Goal: Task Accomplishment & Management: Complete application form

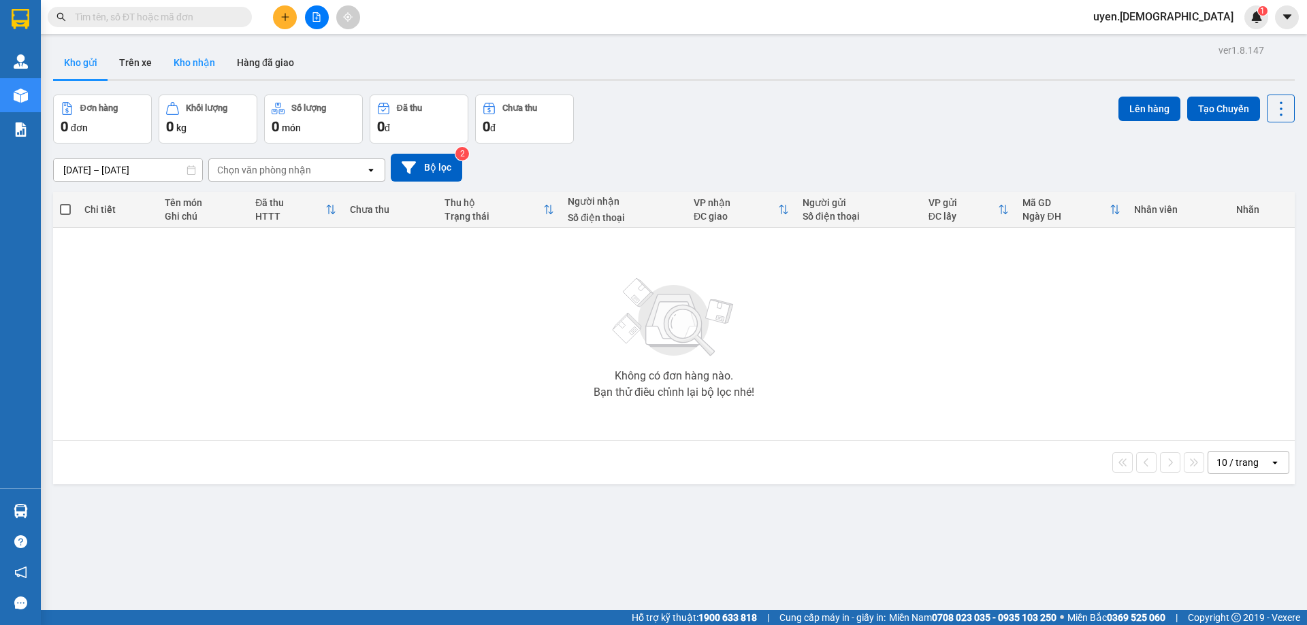
click at [202, 72] on button "Kho nhận" at bounding box center [194, 62] width 63 height 33
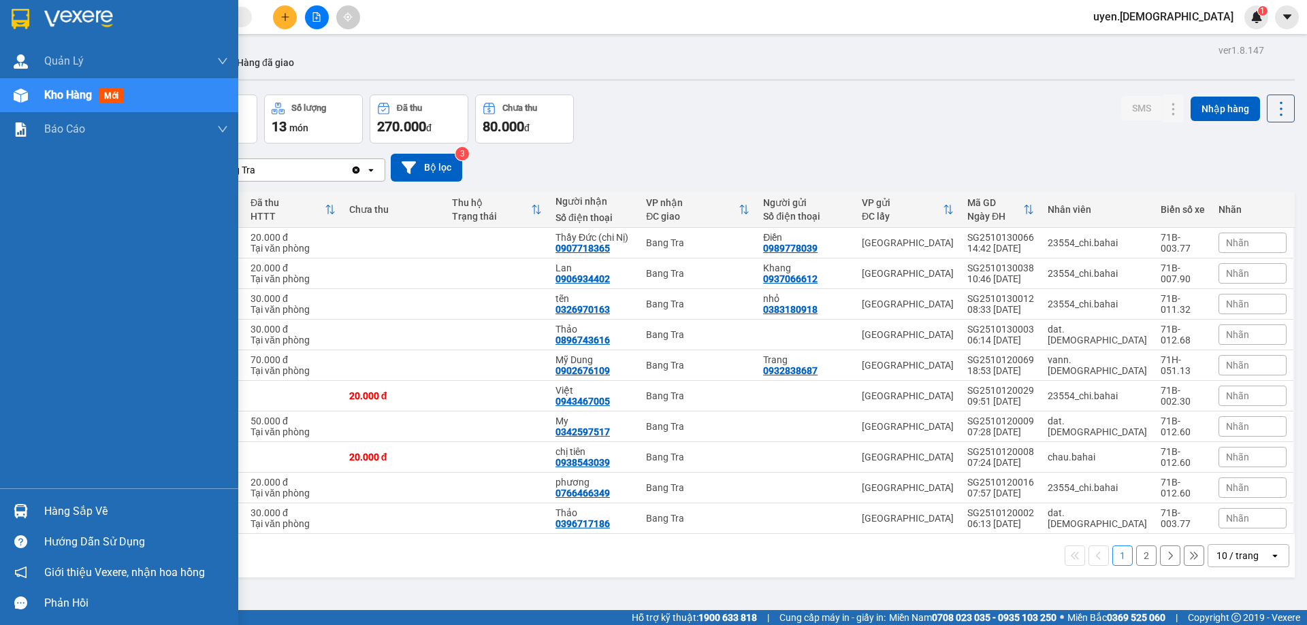
click at [29, 514] on div at bounding box center [21, 512] width 24 height 24
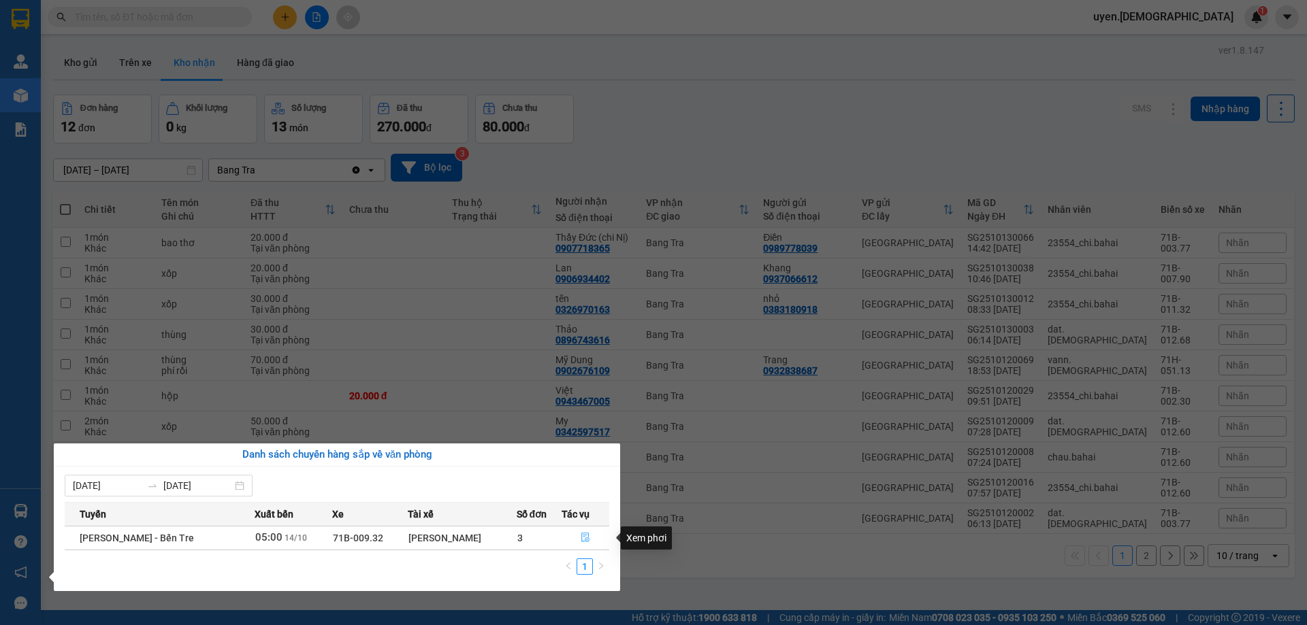
click at [581, 534] on icon "file-done" at bounding box center [586, 538] width 10 height 10
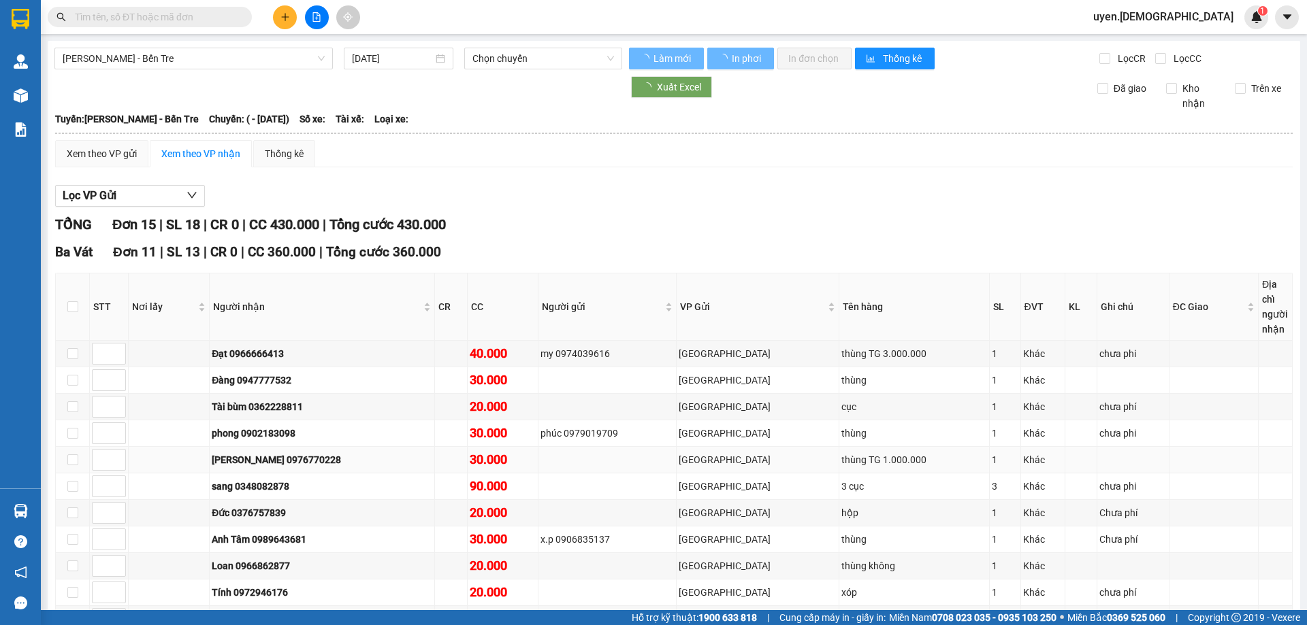
type input "14/10/2025"
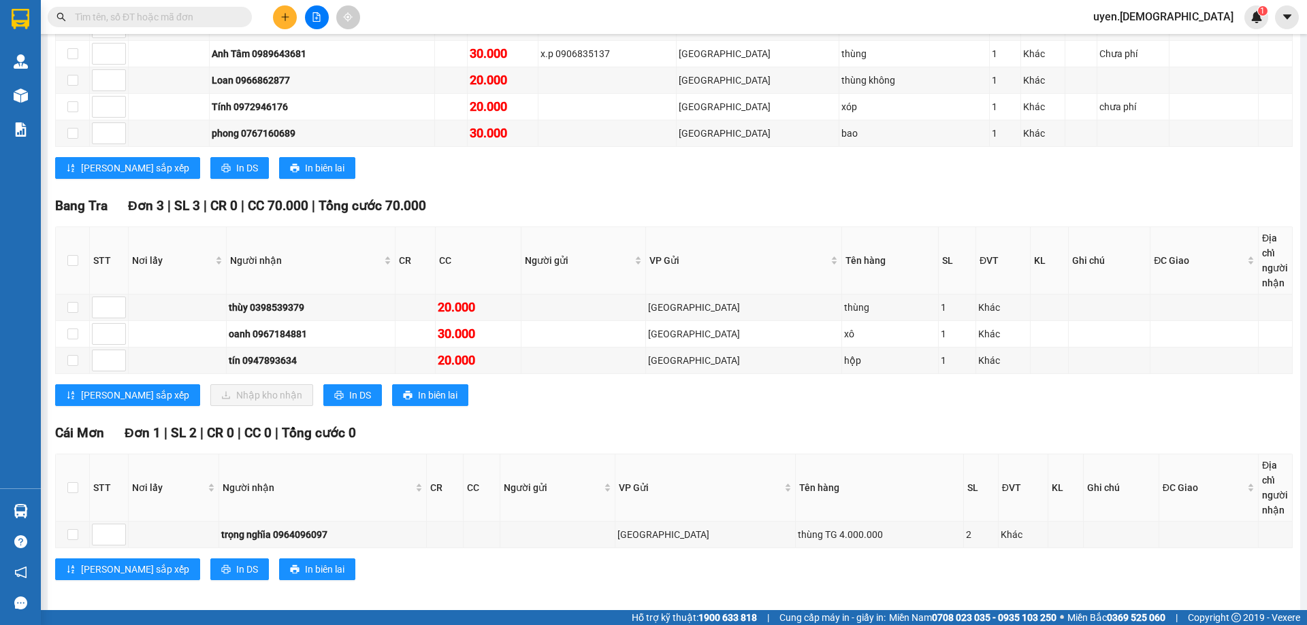
scroll to position [494, 0]
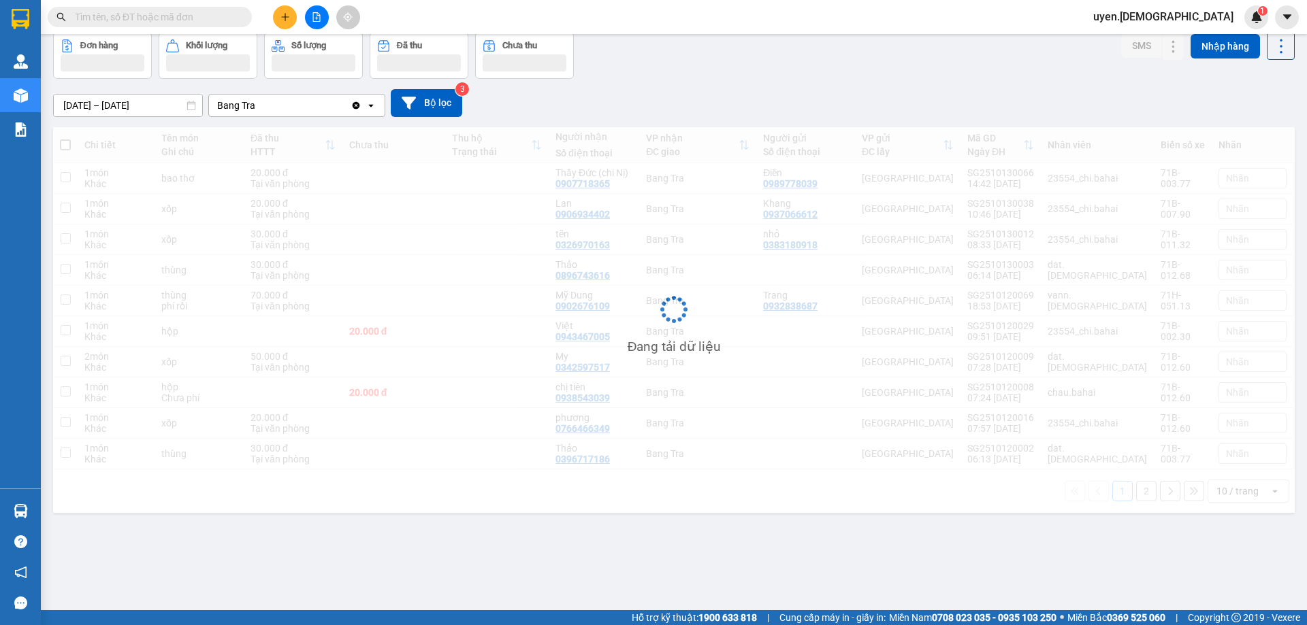
scroll to position [63, 0]
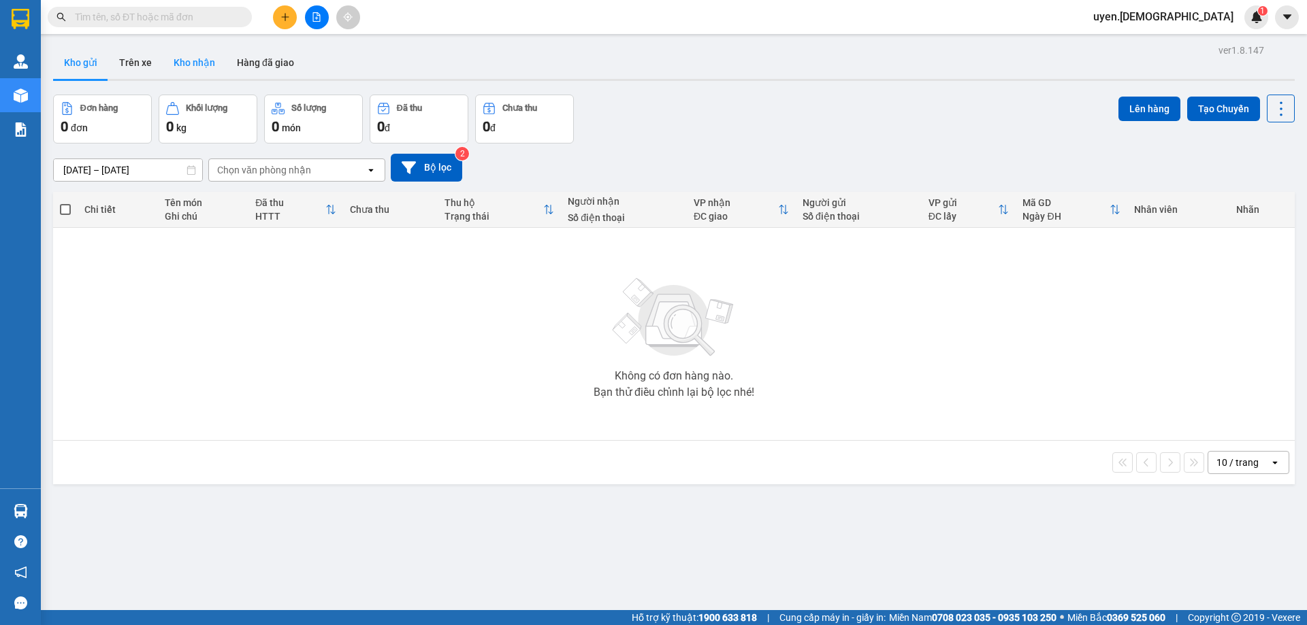
click at [197, 61] on button "Kho nhận" at bounding box center [194, 62] width 63 height 33
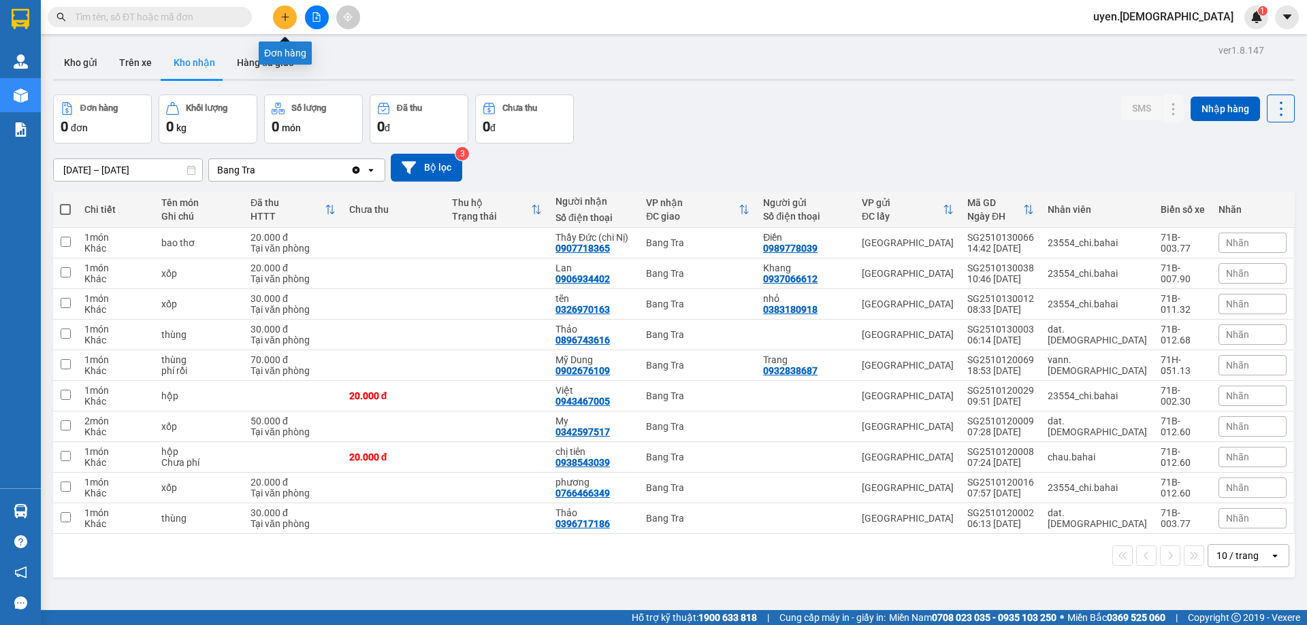
click at [276, 9] on button at bounding box center [285, 17] width 24 height 24
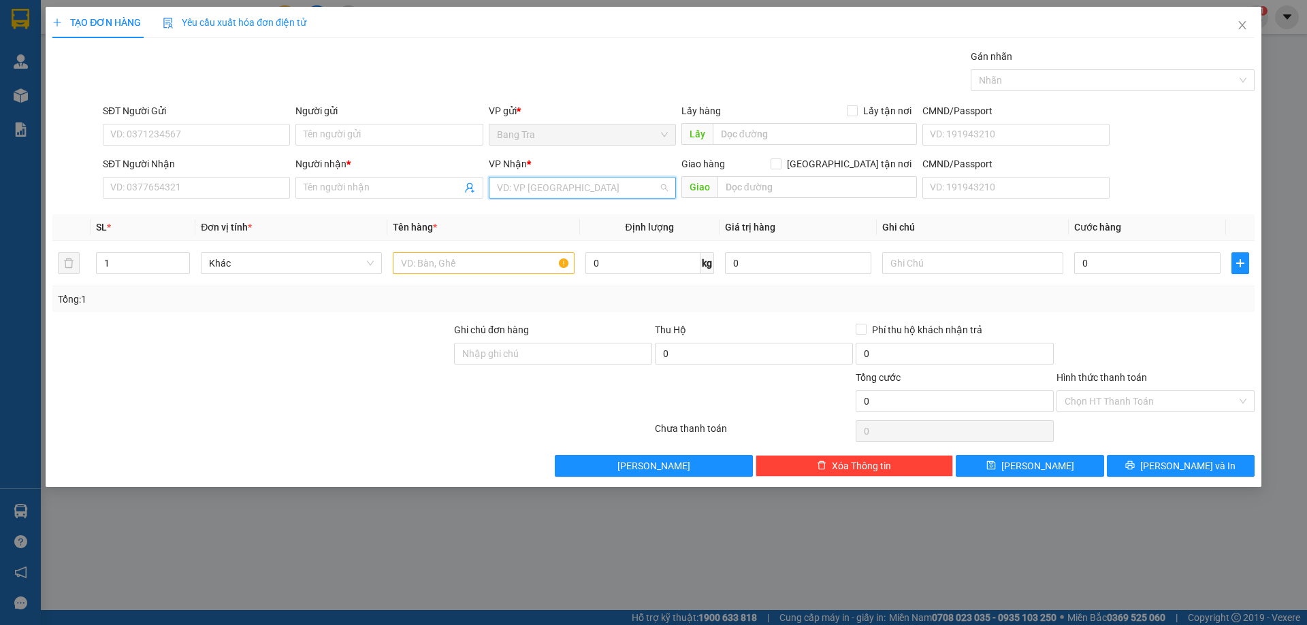
click at [580, 182] on input "search" at bounding box center [577, 188] width 161 height 20
click at [526, 277] on div "Sài Gòn" at bounding box center [582, 280] width 171 height 15
click at [473, 259] on input "text" at bounding box center [483, 263] width 181 height 22
type input "xốp"
click at [220, 195] on input "SĐT Người Nhận" at bounding box center [196, 188] width 187 height 22
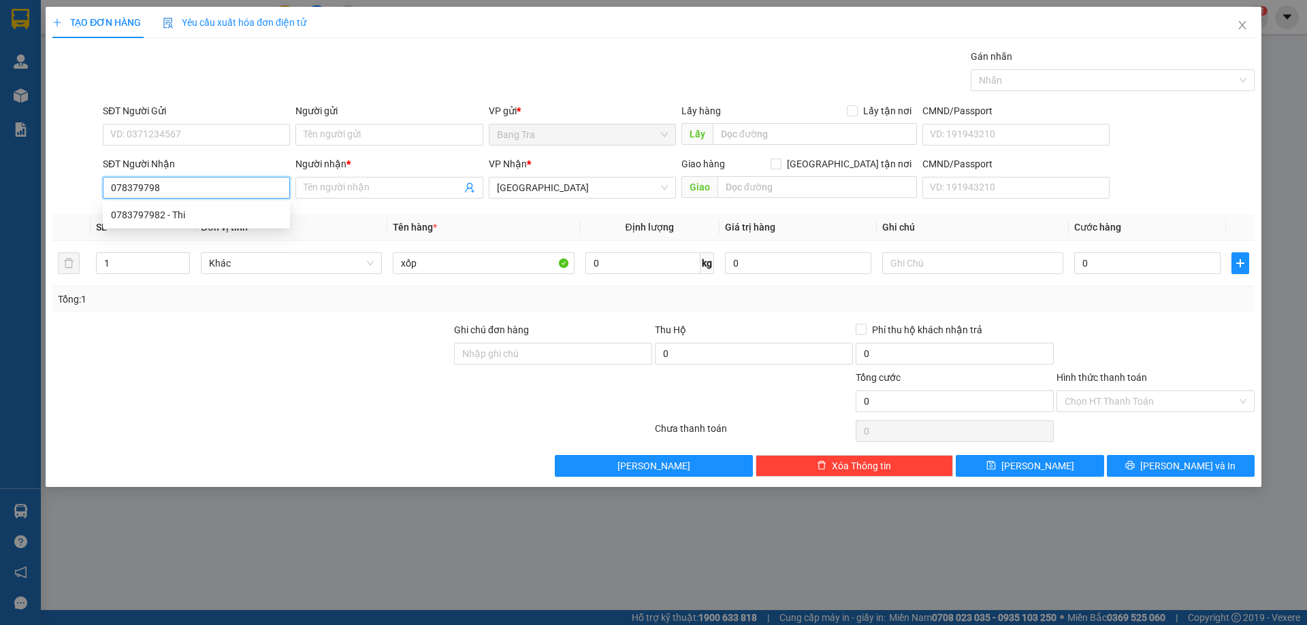
type input "0783797982"
click at [184, 205] on div "0783797982 - Thi" at bounding box center [196, 215] width 187 height 22
type input "Thi"
type input "0783797982"
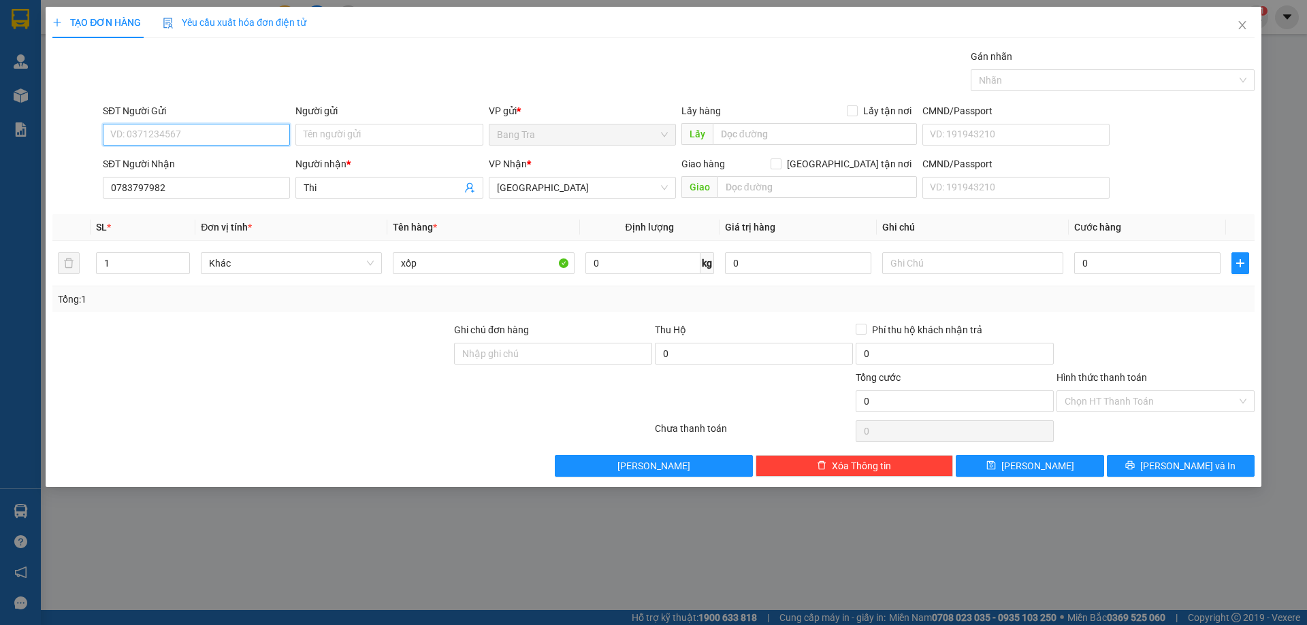
click at [178, 134] on input "SĐT Người Gửi" at bounding box center [196, 135] width 187 height 22
click at [171, 159] on div "0774093290 - Tâm" at bounding box center [196, 161] width 171 height 15
type input "0774093290"
type input "Tâm"
click at [1115, 270] on input "0" at bounding box center [1147, 263] width 146 height 22
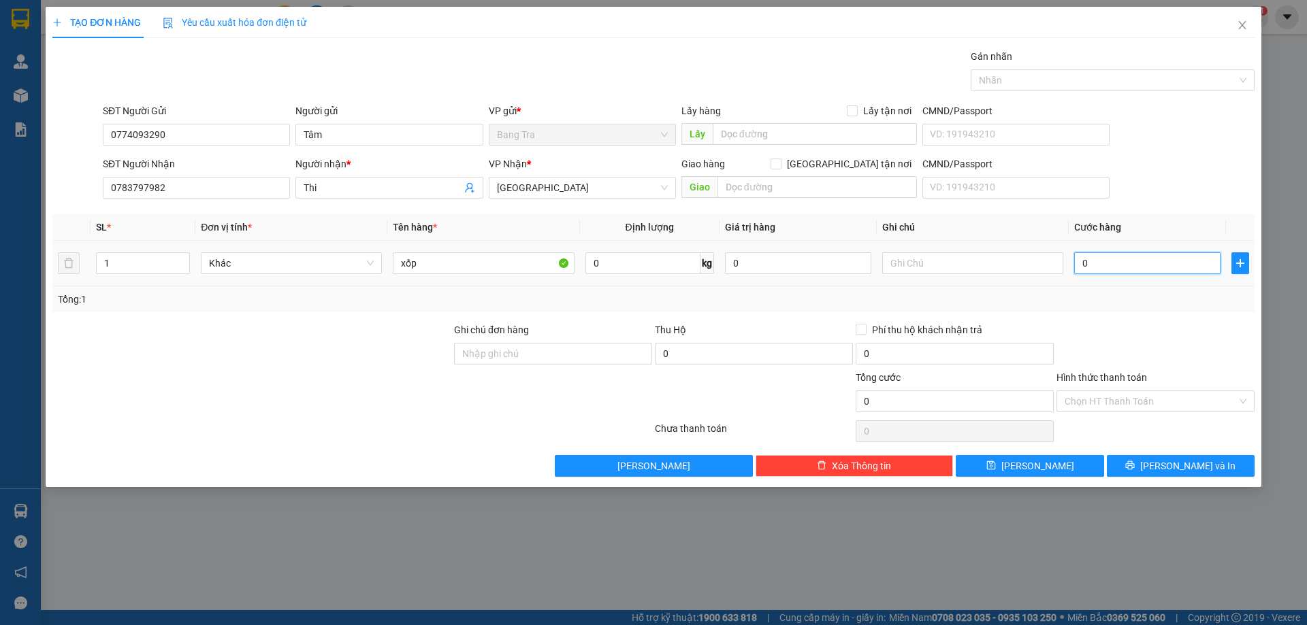
type input "3"
type input "30"
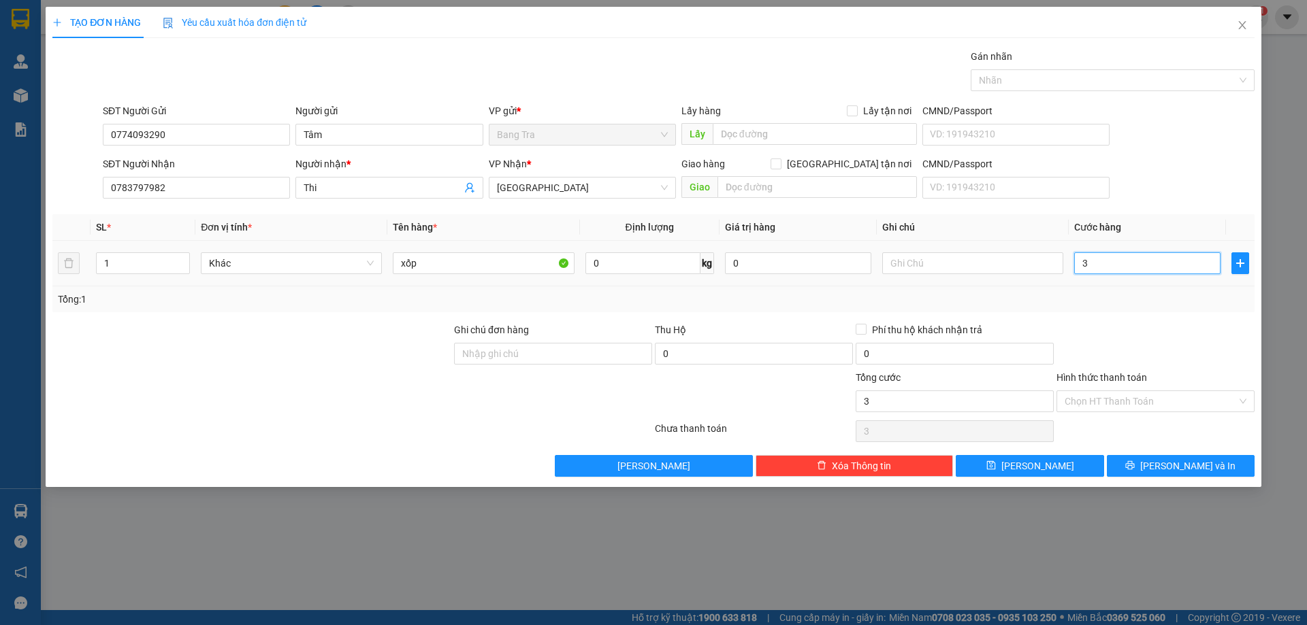
type input "30"
type input "30.000"
click at [1120, 401] on input "Hình thức thanh toán" at bounding box center [1150, 401] width 172 height 20
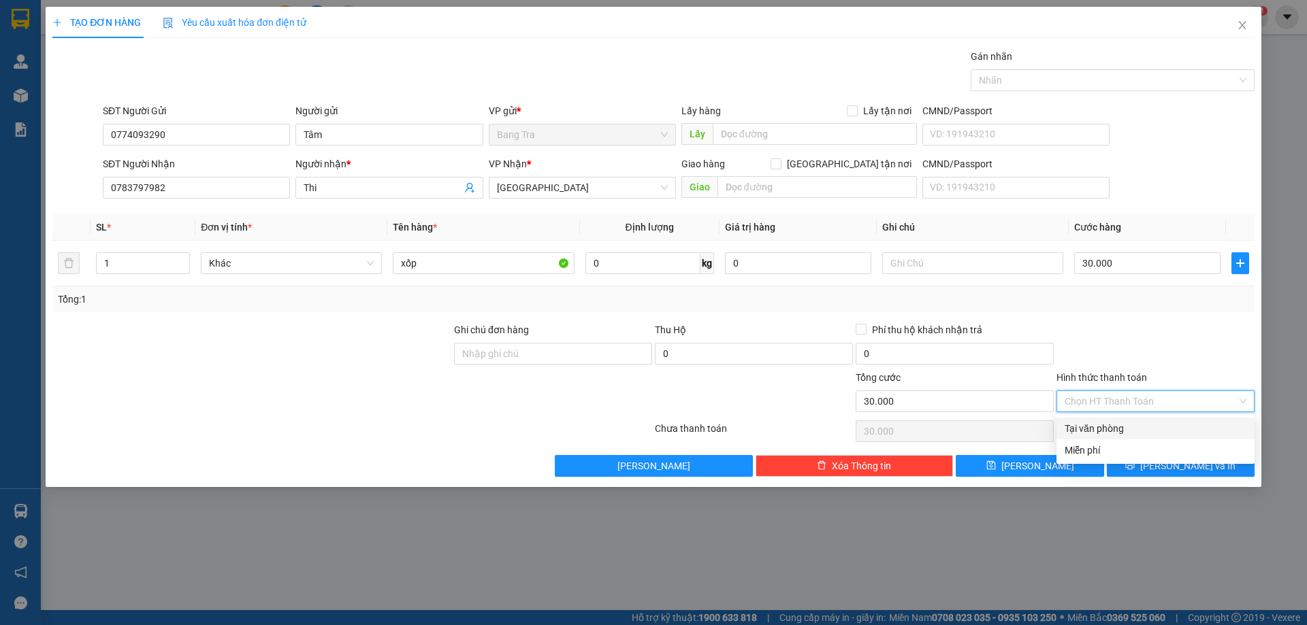
click at [1096, 425] on div "Tại văn phòng" at bounding box center [1155, 428] width 182 height 15
type input "0"
click at [1141, 466] on button "Lưu và In" at bounding box center [1181, 466] width 148 height 22
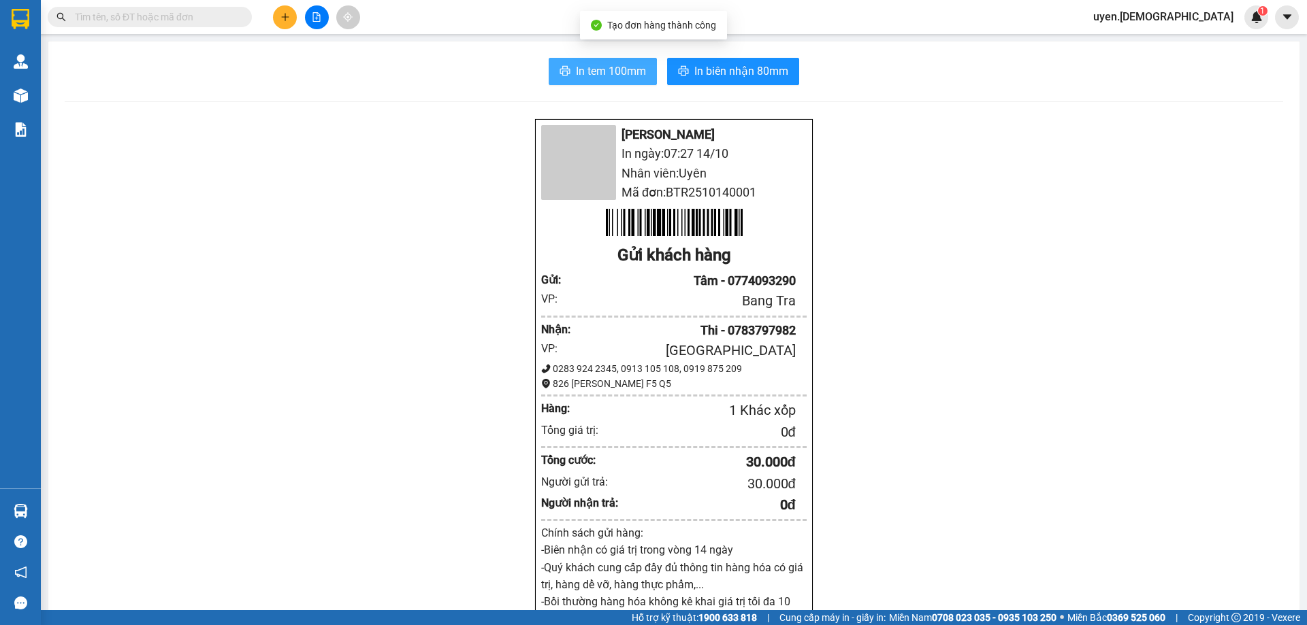
click at [600, 69] on span "In tem 100mm" at bounding box center [611, 71] width 70 height 17
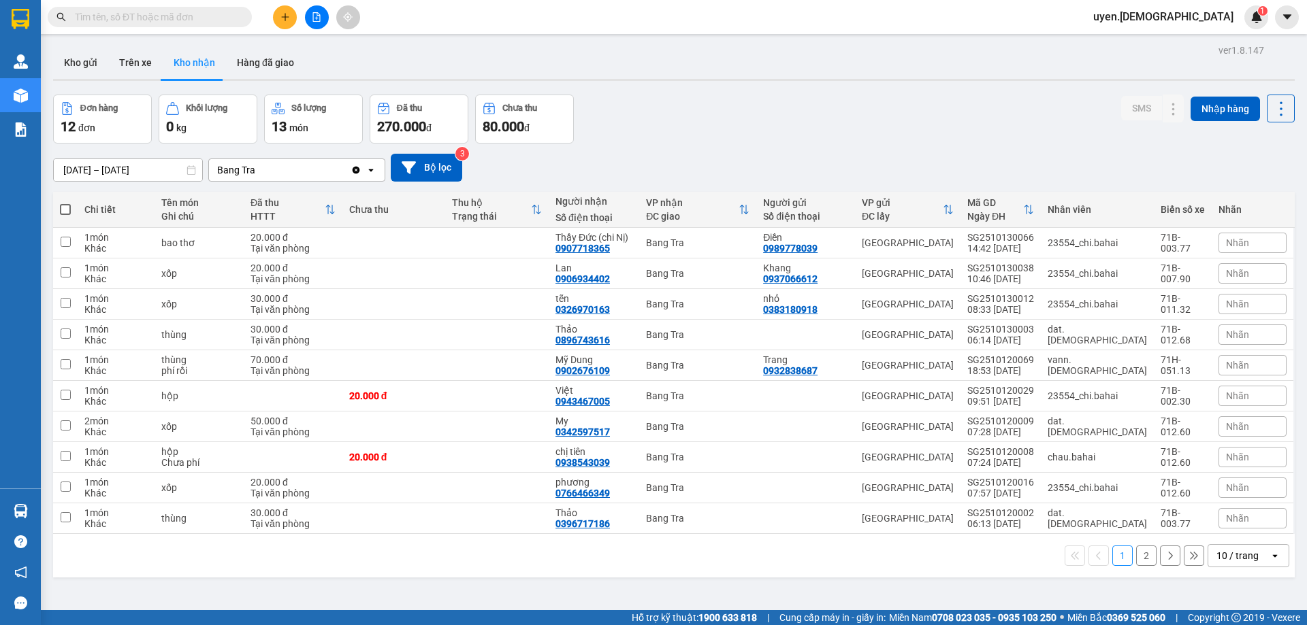
click at [271, 11] on div at bounding box center [316, 17] width 102 height 24
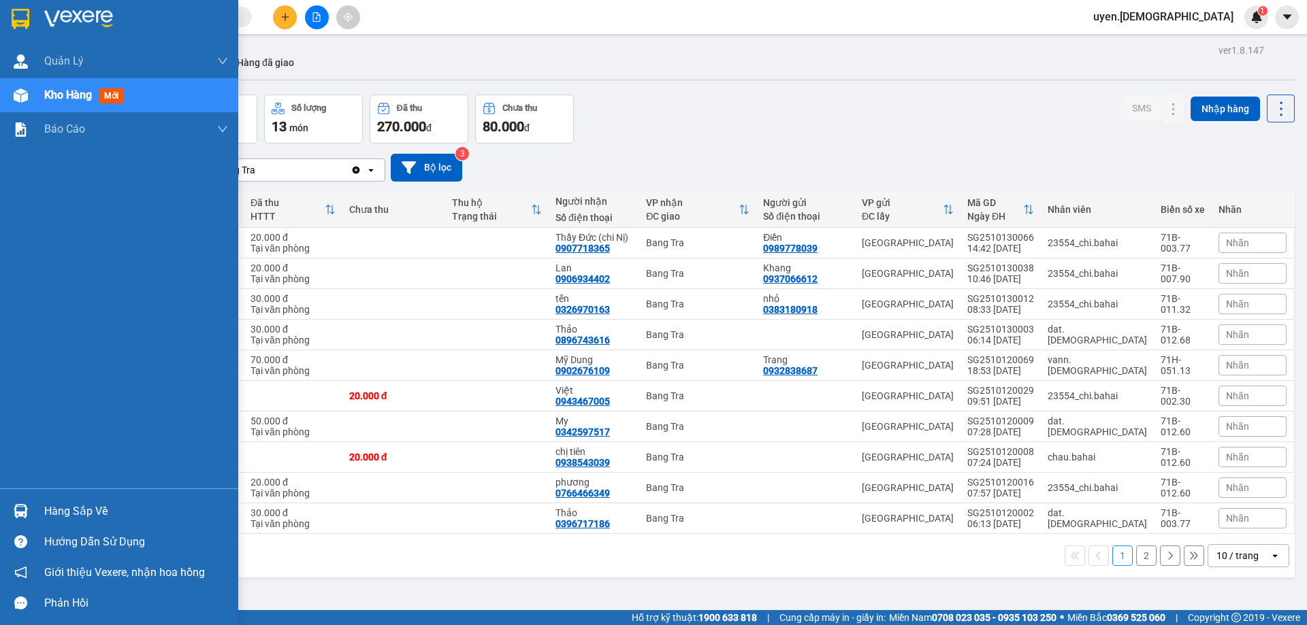
click at [33, 501] on div "Hàng sắp về" at bounding box center [119, 511] width 238 height 31
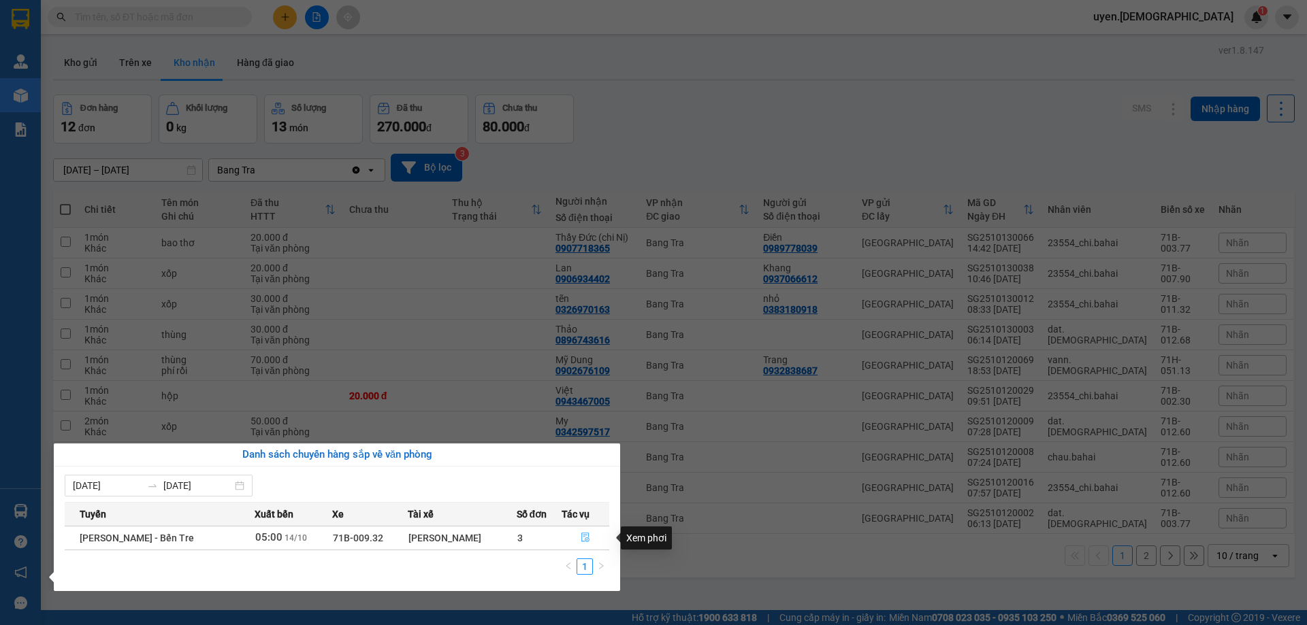
click at [583, 538] on icon "file-done" at bounding box center [585, 539] width 8 height 10
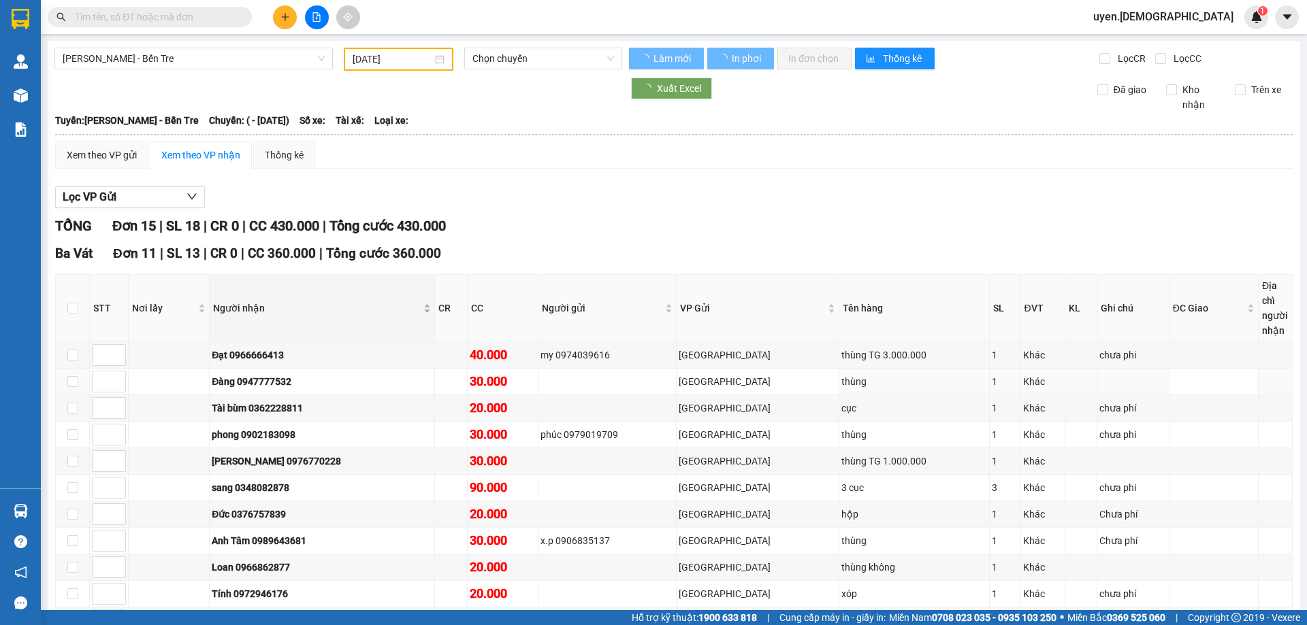
type input "14/10/2025"
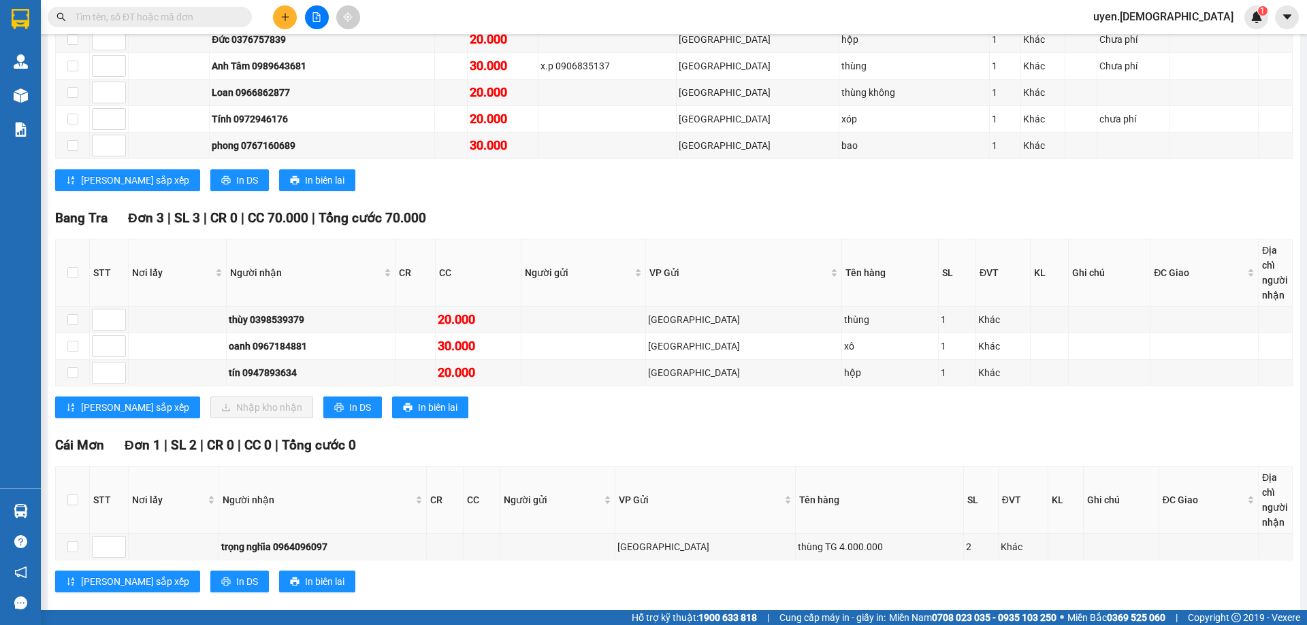
scroll to position [476, 0]
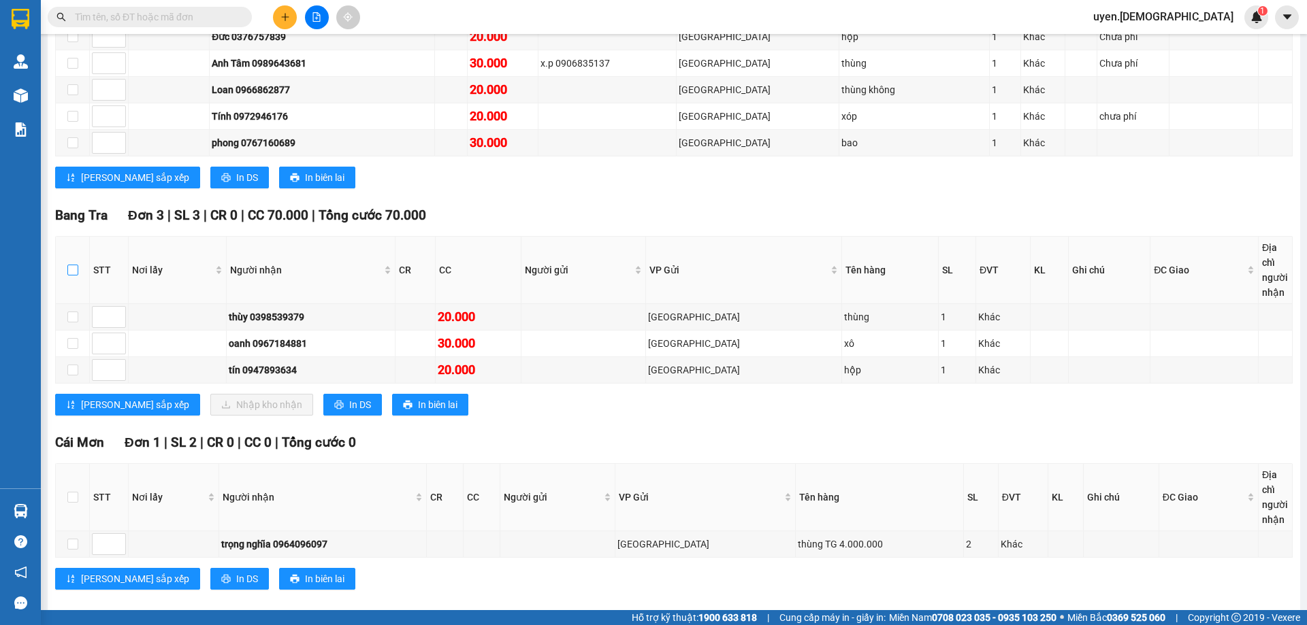
click at [78, 271] on input "checkbox" at bounding box center [72, 270] width 11 height 11
checkbox input "true"
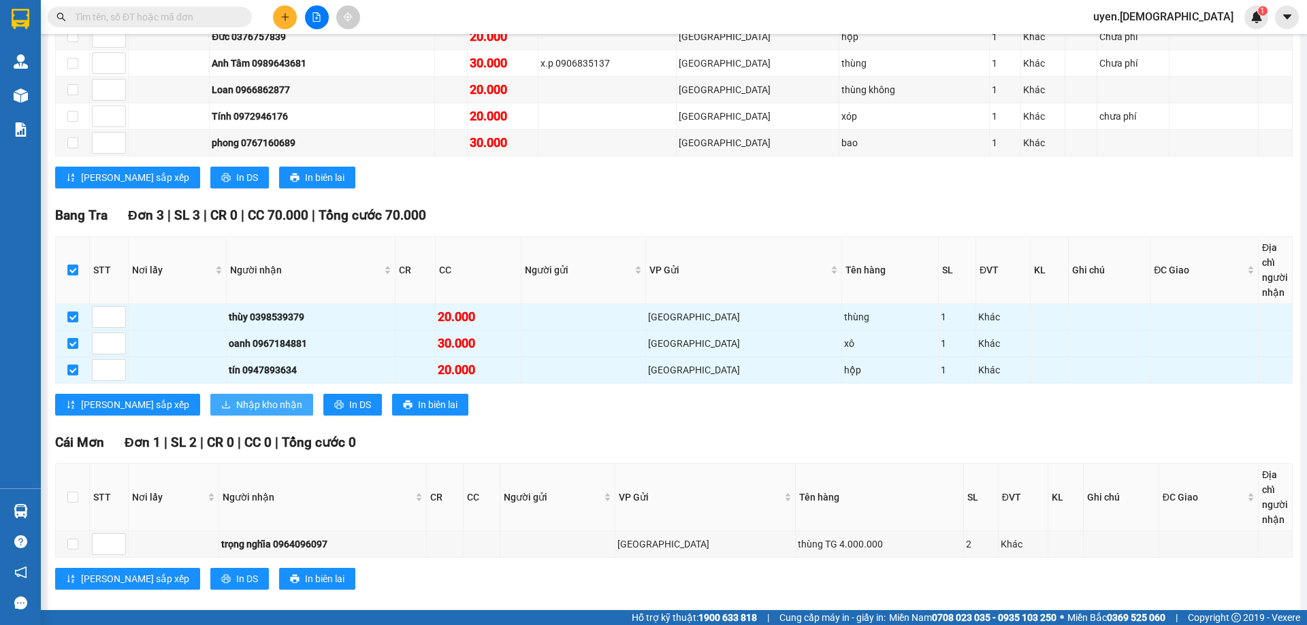
click at [210, 397] on button "Nhập kho nhận" at bounding box center [261, 405] width 103 height 22
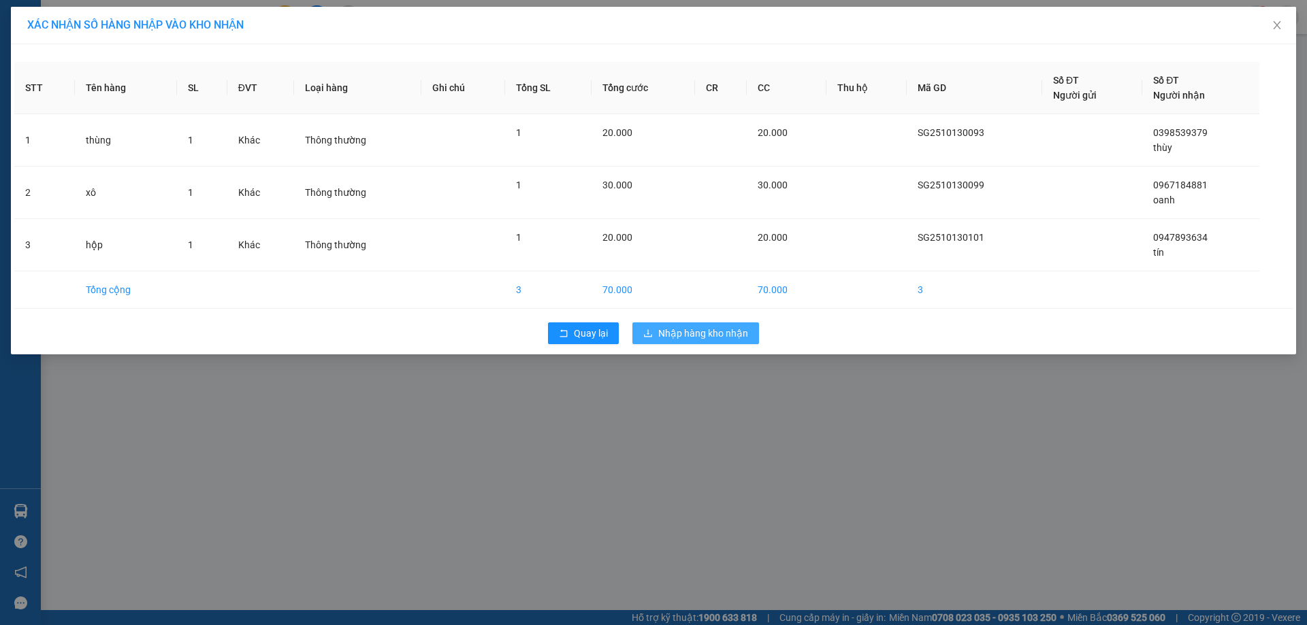
click at [662, 335] on span "Nhập hàng kho nhận" at bounding box center [703, 333] width 90 height 15
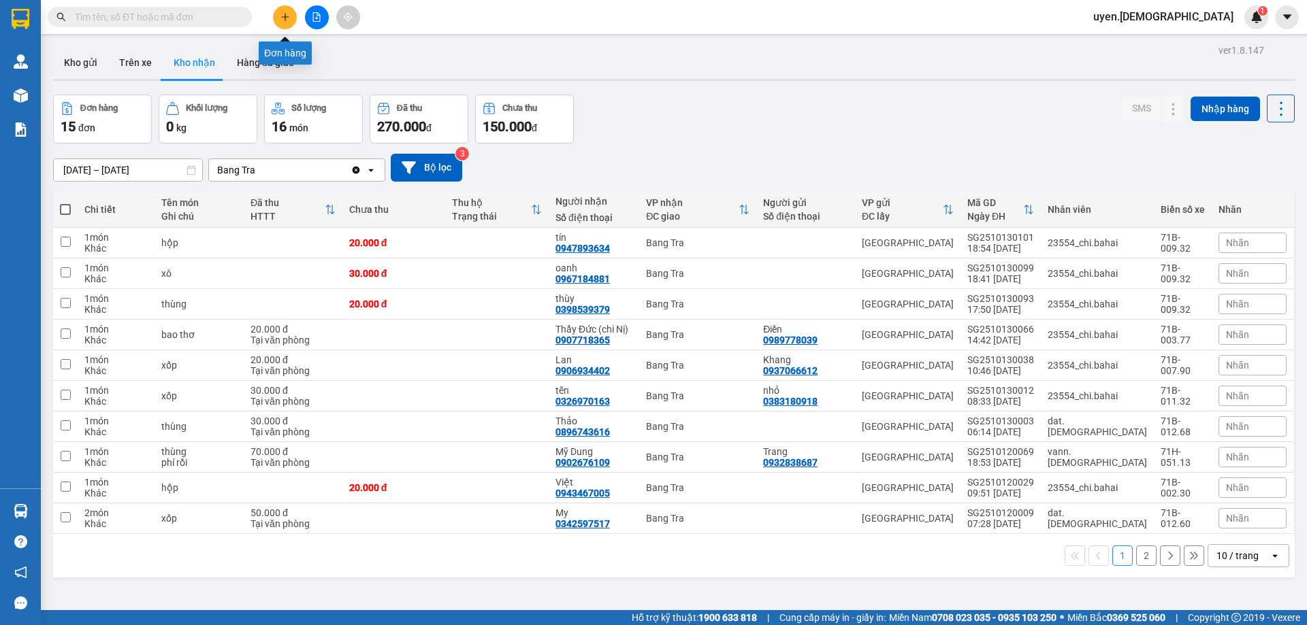
click at [293, 17] on button at bounding box center [285, 17] width 24 height 24
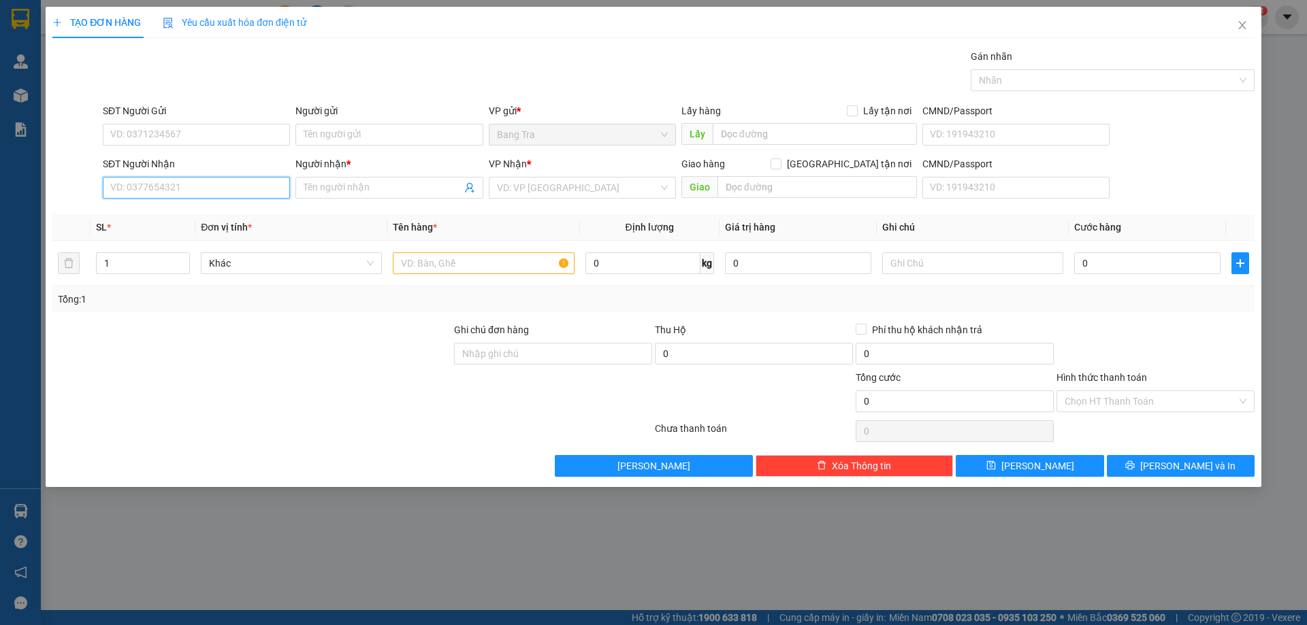
click at [271, 193] on input "SĐT Người Nhận" at bounding box center [196, 188] width 187 height 22
click at [242, 135] on input "SĐT Người Gửi" at bounding box center [196, 135] width 187 height 22
click at [189, 140] on input "0967184" at bounding box center [196, 135] width 187 height 22
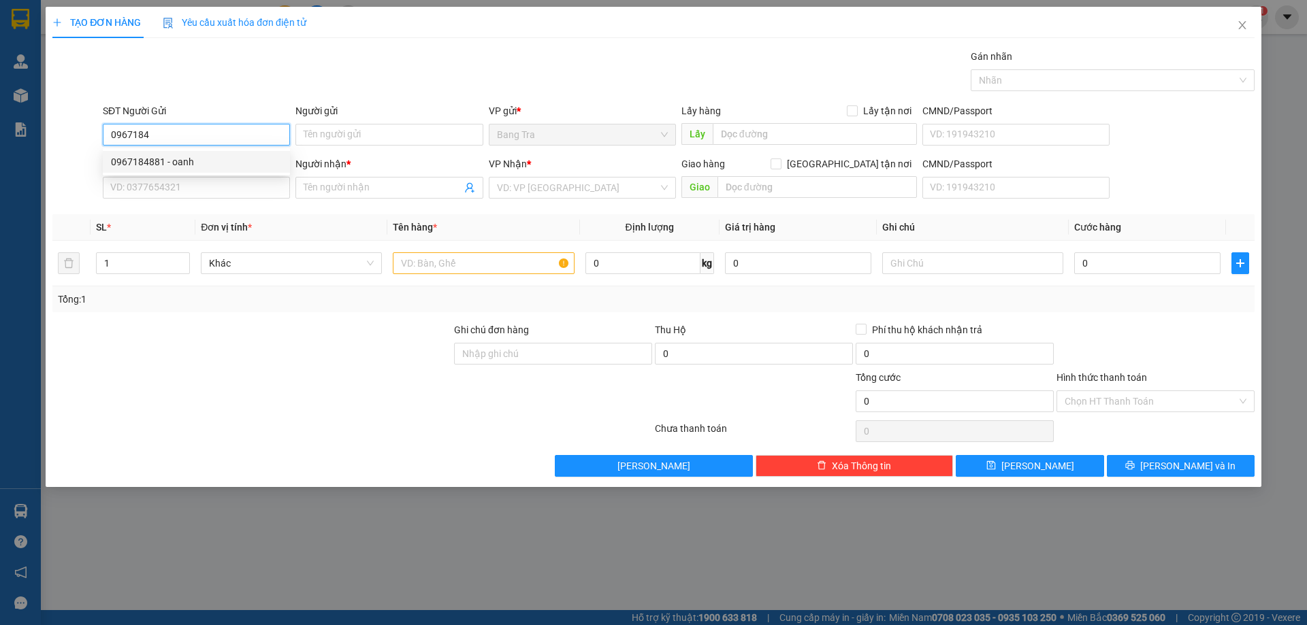
click at [184, 164] on div "0967184881 - oanh" at bounding box center [196, 161] width 171 height 15
type input "0967184881"
type input "oanh"
type input "0784913666"
type input "cty cocomon"
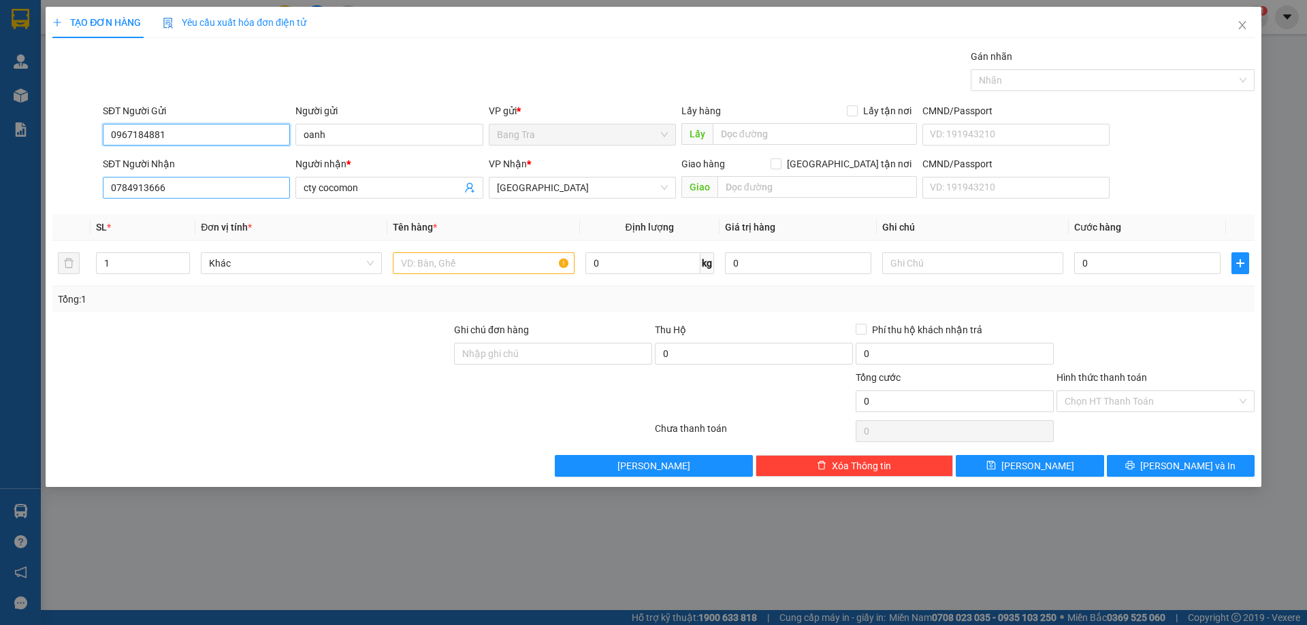
type input "0967184881"
click at [231, 192] on input "0784913666" at bounding box center [196, 188] width 187 height 22
type input "0"
click at [184, 180] on input "SĐT Người Nhận" at bounding box center [196, 188] width 187 height 22
click at [390, 190] on input "cty cocomon" at bounding box center [382, 187] width 157 height 15
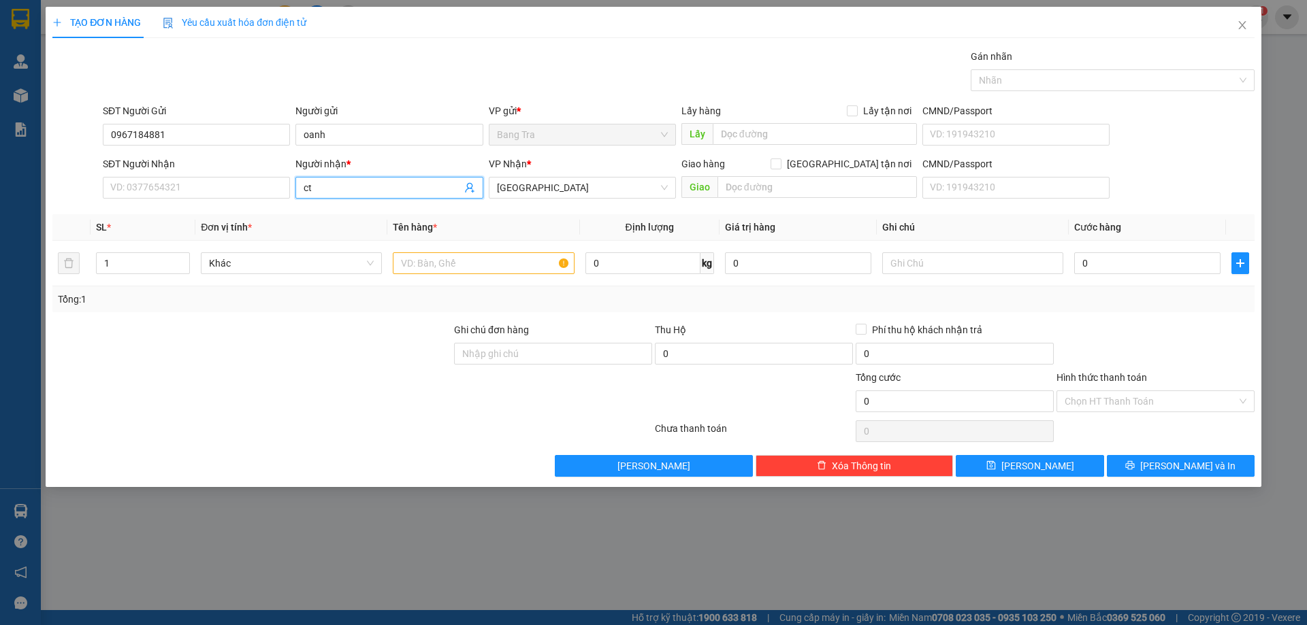
type input "c"
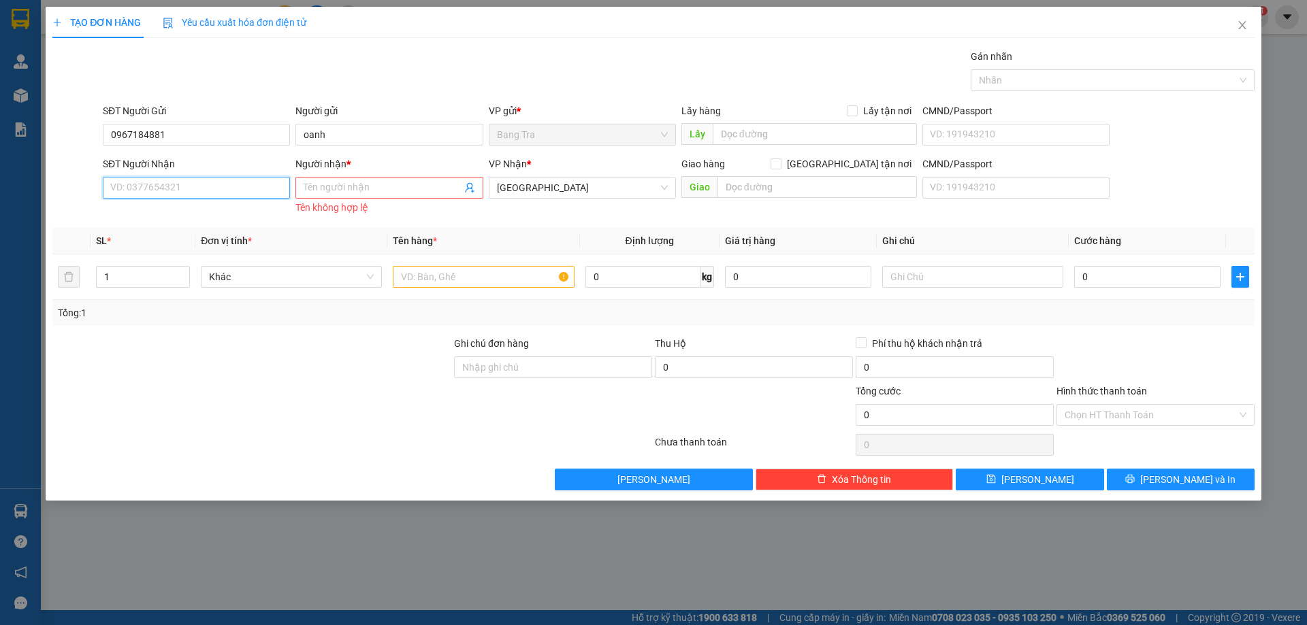
click at [221, 198] on input "SĐT Người Nhận" at bounding box center [196, 188] width 187 height 22
click at [320, 189] on input "Người nhận *" at bounding box center [382, 187] width 157 height 15
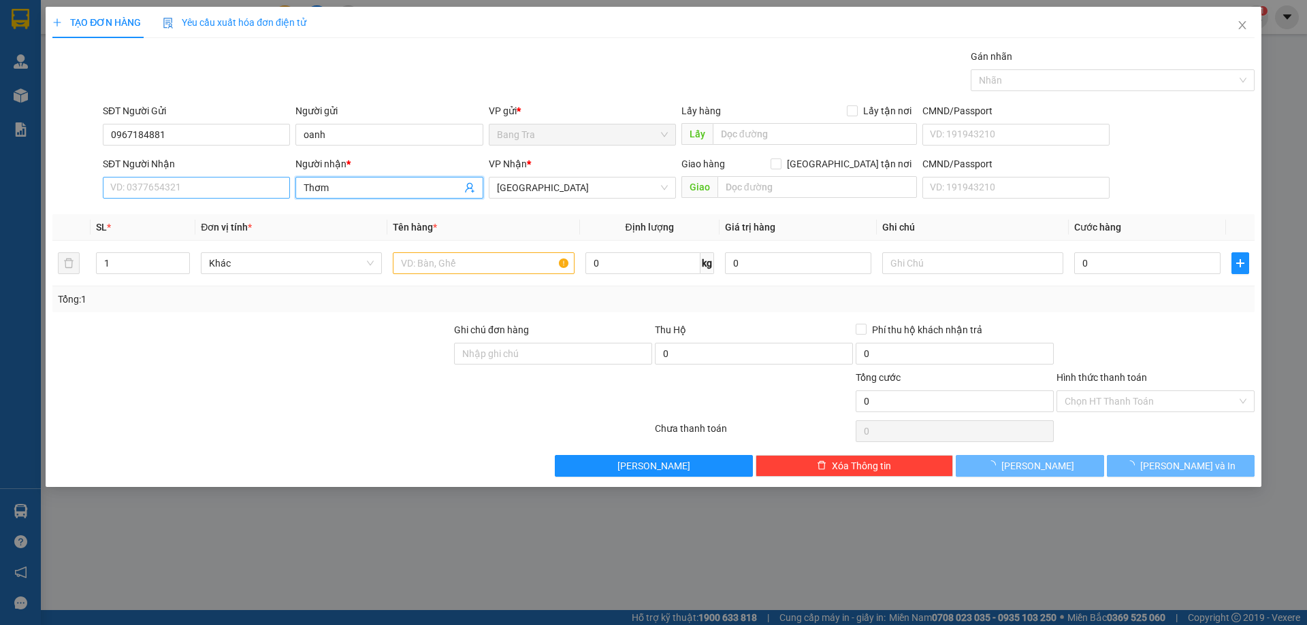
type input "Thơm"
click at [243, 189] on input "SĐT Người Nhận" at bounding box center [196, 188] width 187 height 22
click at [476, 267] on input "text" at bounding box center [483, 263] width 181 height 22
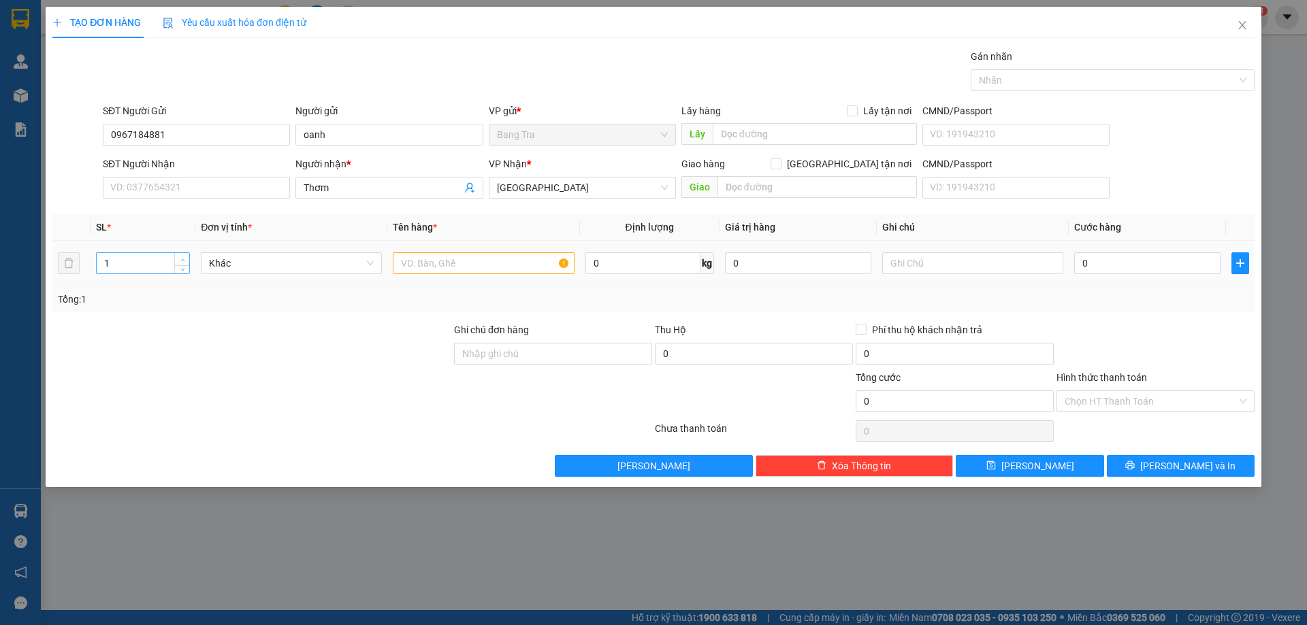
type input "2"
click at [181, 257] on span "up" at bounding box center [182, 260] width 8 height 8
click at [420, 262] on input "text" at bounding box center [483, 263] width 181 height 22
type input "can"
click at [274, 189] on input "SĐT Người Nhận" at bounding box center [196, 188] width 187 height 22
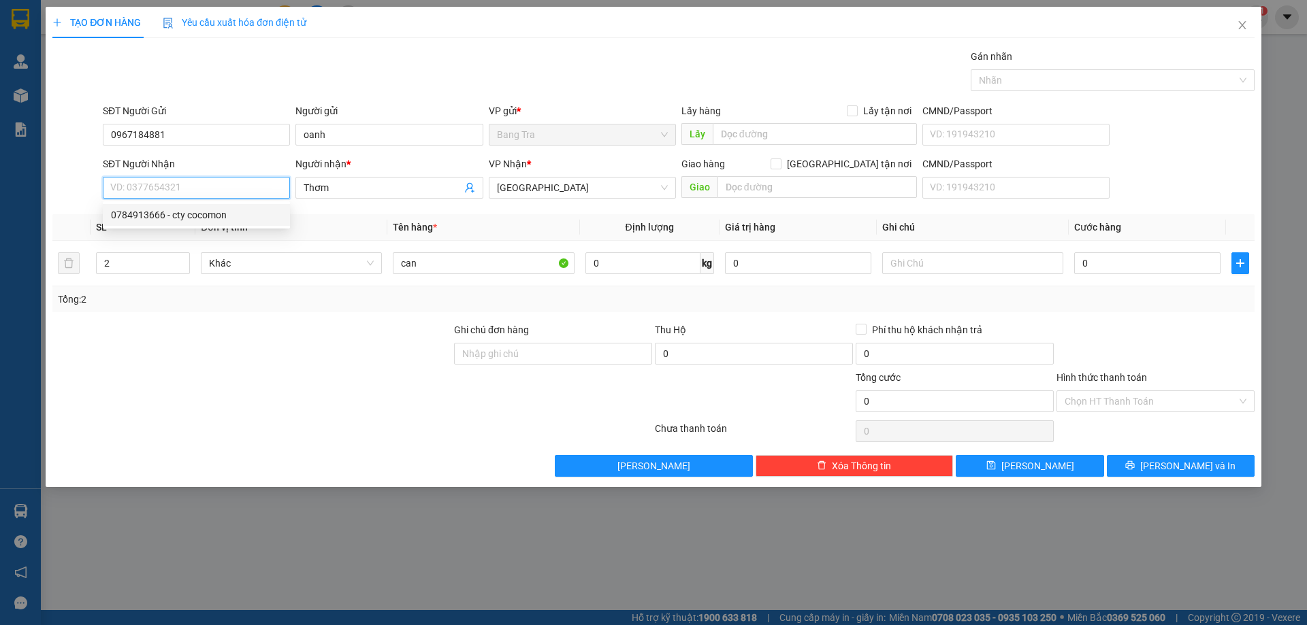
click at [134, 190] on input "SĐT Người Nhận" at bounding box center [196, 188] width 187 height 22
click at [206, 187] on input "0" at bounding box center [196, 188] width 187 height 22
click at [190, 212] on div "0899772468 - Thơm" at bounding box center [196, 215] width 171 height 15
type input "0899772468"
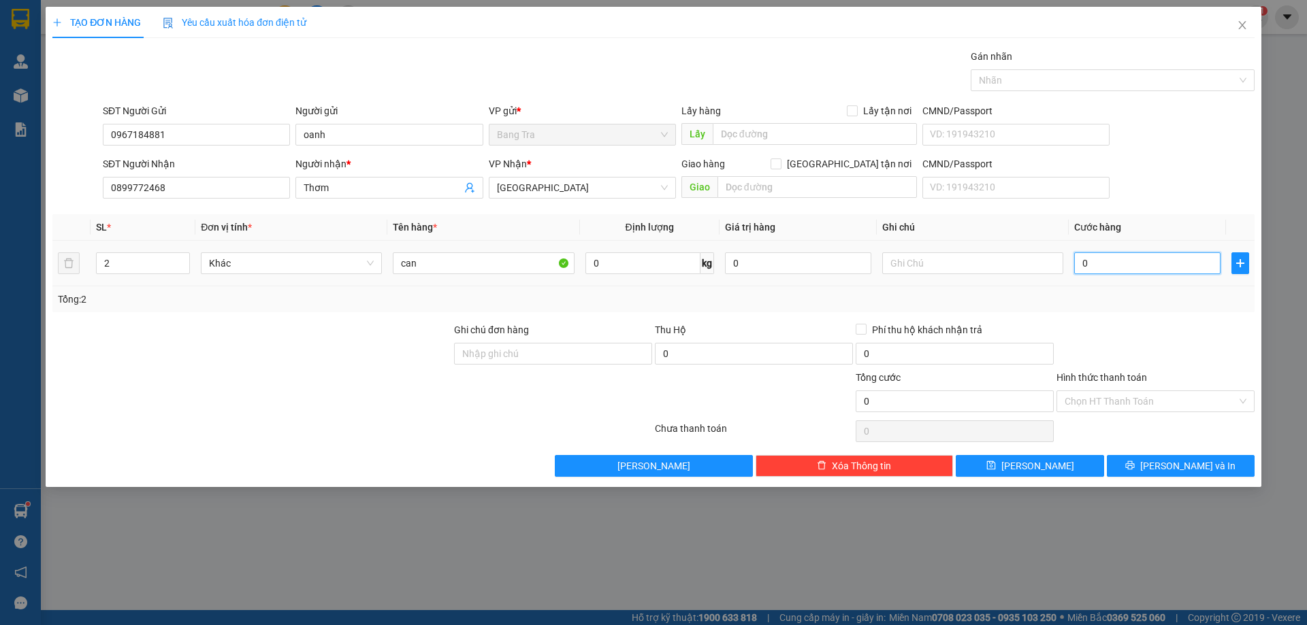
click at [1182, 263] on input "0" at bounding box center [1147, 263] width 146 height 22
type input "5"
type input "50"
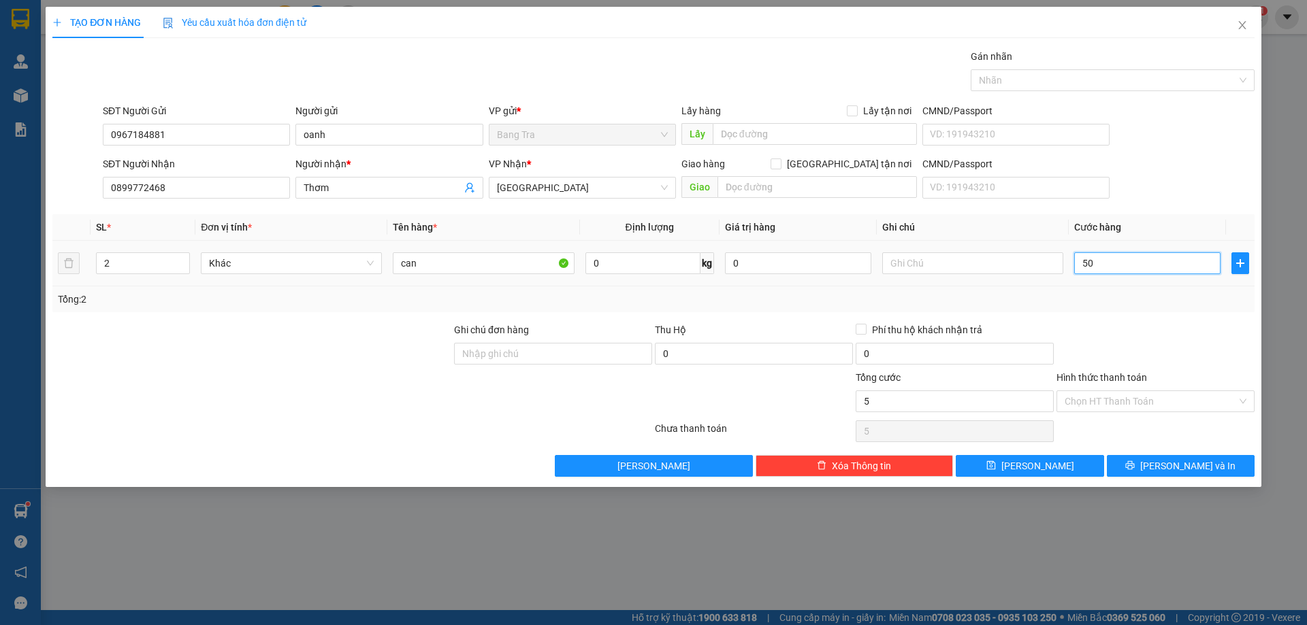
type input "50"
type input "50.000"
click at [1109, 392] on input "Hình thức thanh toán" at bounding box center [1150, 401] width 172 height 20
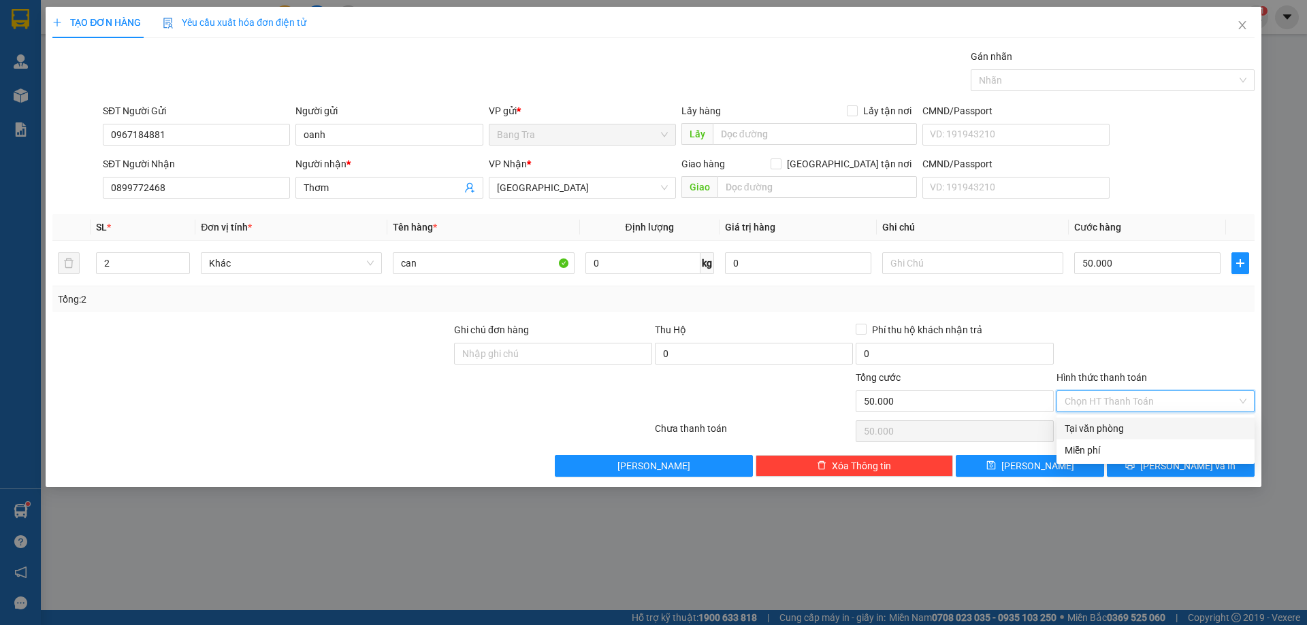
click at [1109, 422] on div "Tại văn phòng" at bounding box center [1155, 428] width 182 height 15
type input "0"
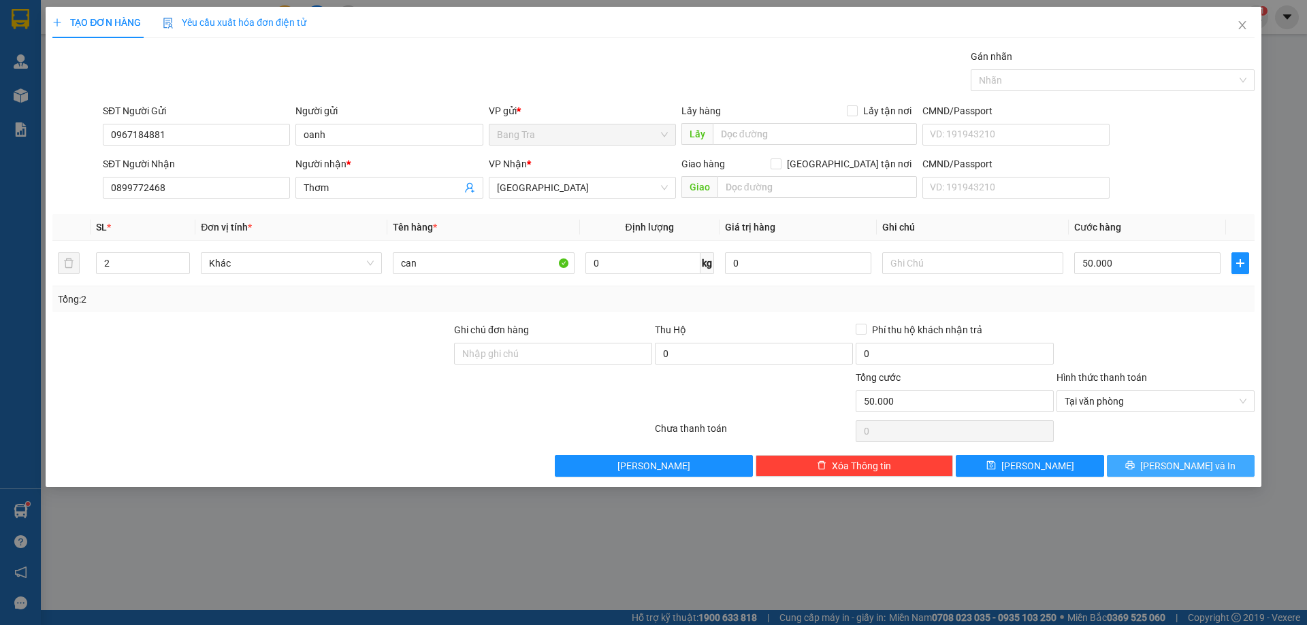
click at [1123, 472] on button "Lưu và In" at bounding box center [1181, 466] width 148 height 22
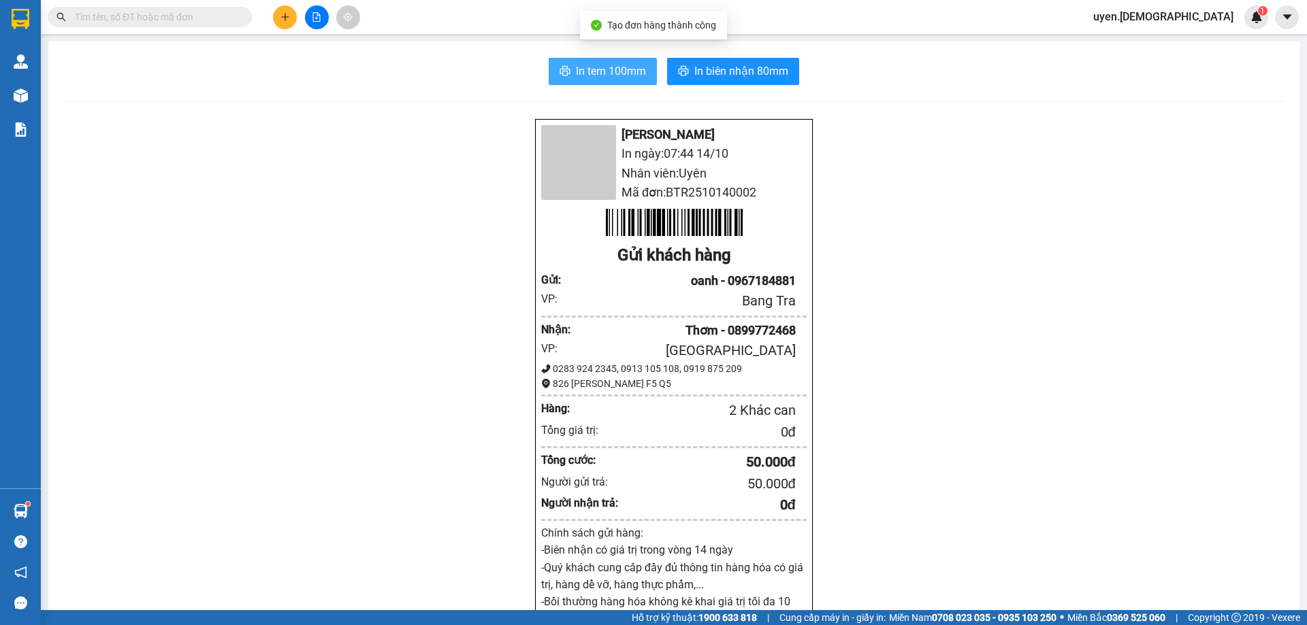
click at [576, 66] on span "In tem 100mm" at bounding box center [611, 71] width 70 height 17
click at [566, 70] on button "In tem 100mm" at bounding box center [603, 71] width 108 height 27
